Goal: Information Seeking & Learning: Learn about a topic

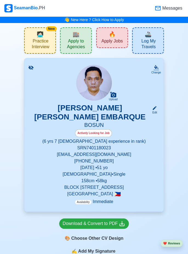
click at [113, 35] on span "🔥" at bounding box center [112, 34] width 7 height 8
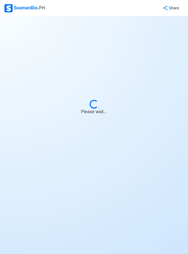
select select "Bosun"
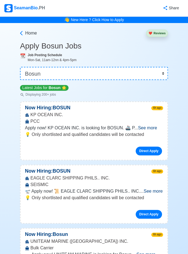
click at [157, 128] on span "See more" at bounding box center [147, 127] width 19 height 5
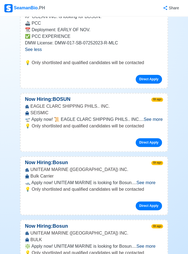
scroll to position [118, 0]
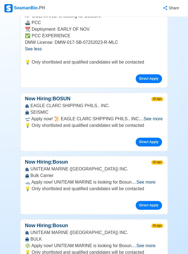
click at [151, 182] on span "See more" at bounding box center [145, 182] width 19 height 5
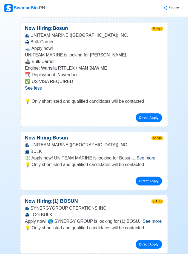
scroll to position [252, 0]
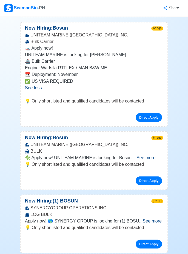
click at [154, 156] on span "See more" at bounding box center [145, 157] width 19 height 5
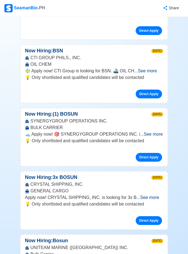
scroll to position [499, 0]
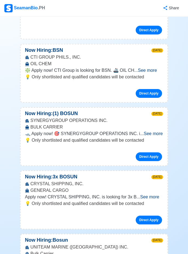
click at [153, 132] on span "See more" at bounding box center [152, 133] width 19 height 5
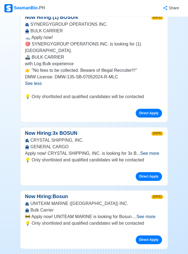
scroll to position [595, 0]
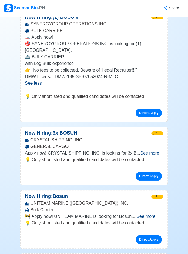
click at [154, 151] on span "See more" at bounding box center [149, 153] width 19 height 5
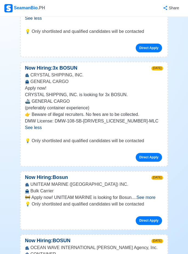
scroll to position [660, 0]
click at [150, 195] on span "See more" at bounding box center [145, 197] width 19 height 5
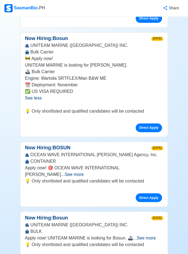
scroll to position [825, 0]
